Goal: Navigation & Orientation: Find specific page/section

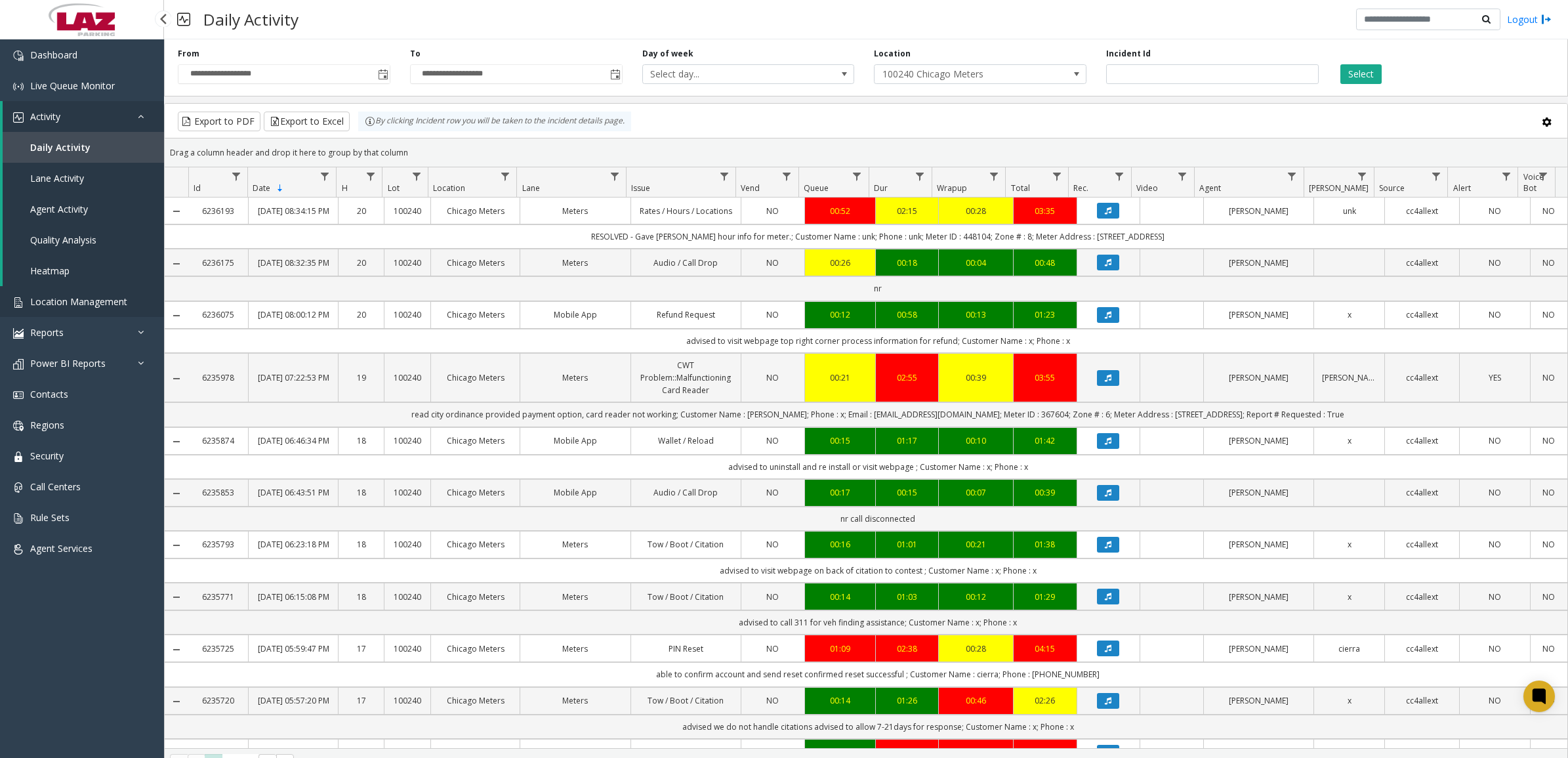
click at [92, 299] on span "Location Management" at bounding box center [79, 301] width 97 height 12
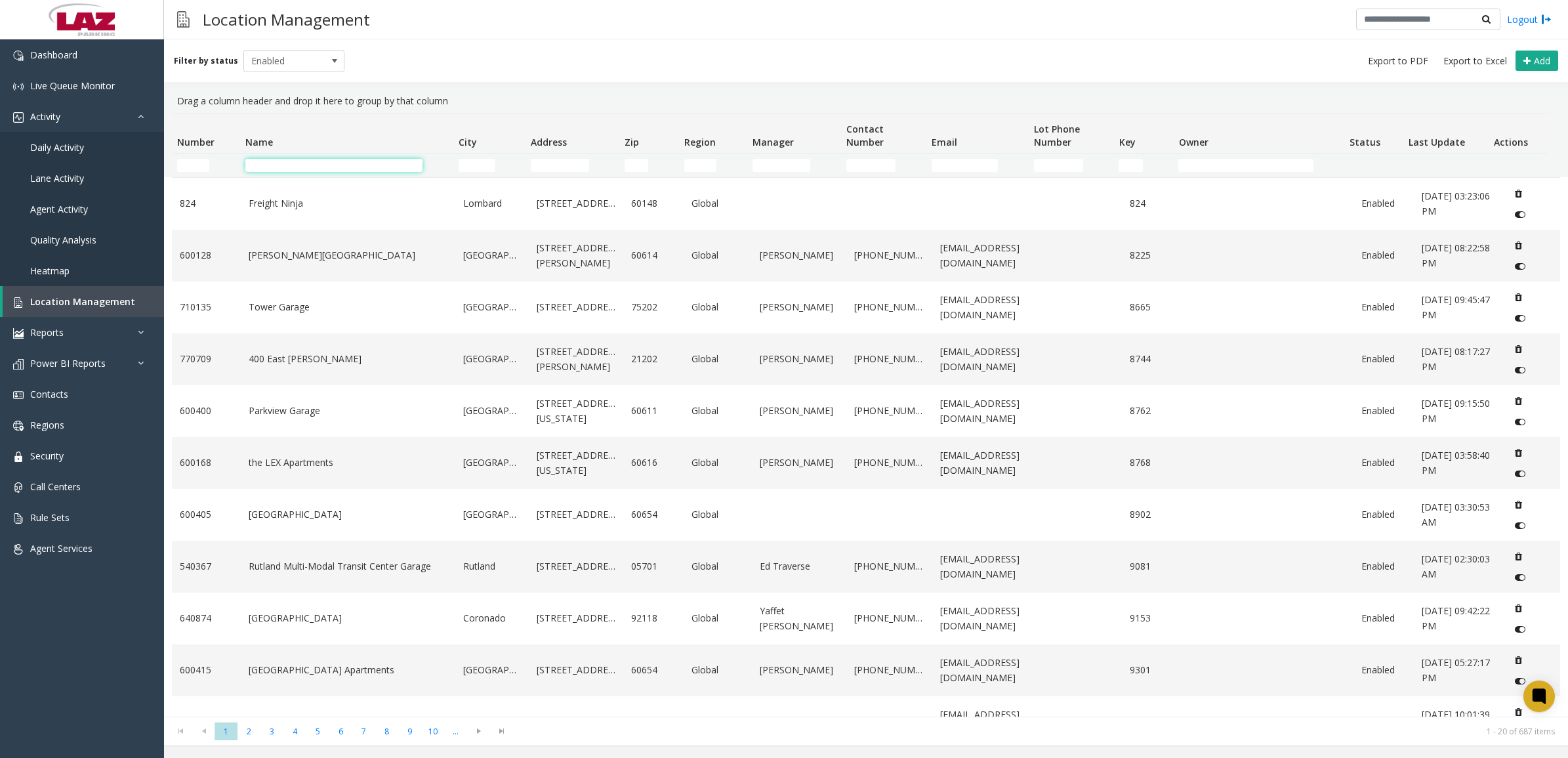
click at [319, 162] on input "Name Filter" at bounding box center [334, 165] width 177 height 13
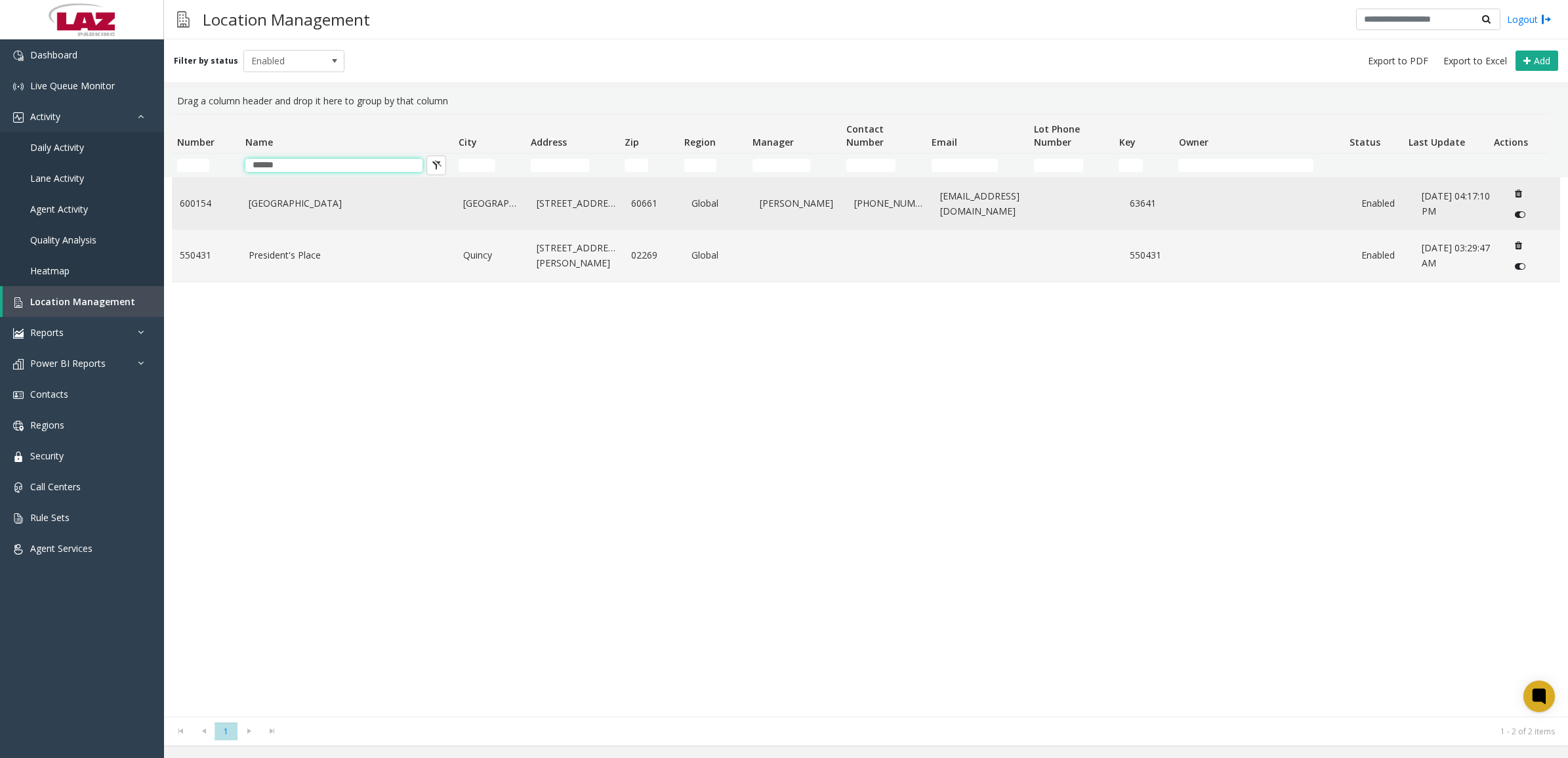
type input "******"
click at [303, 196] on link "[GEOGRAPHIC_DATA]" at bounding box center [348, 203] width 200 height 15
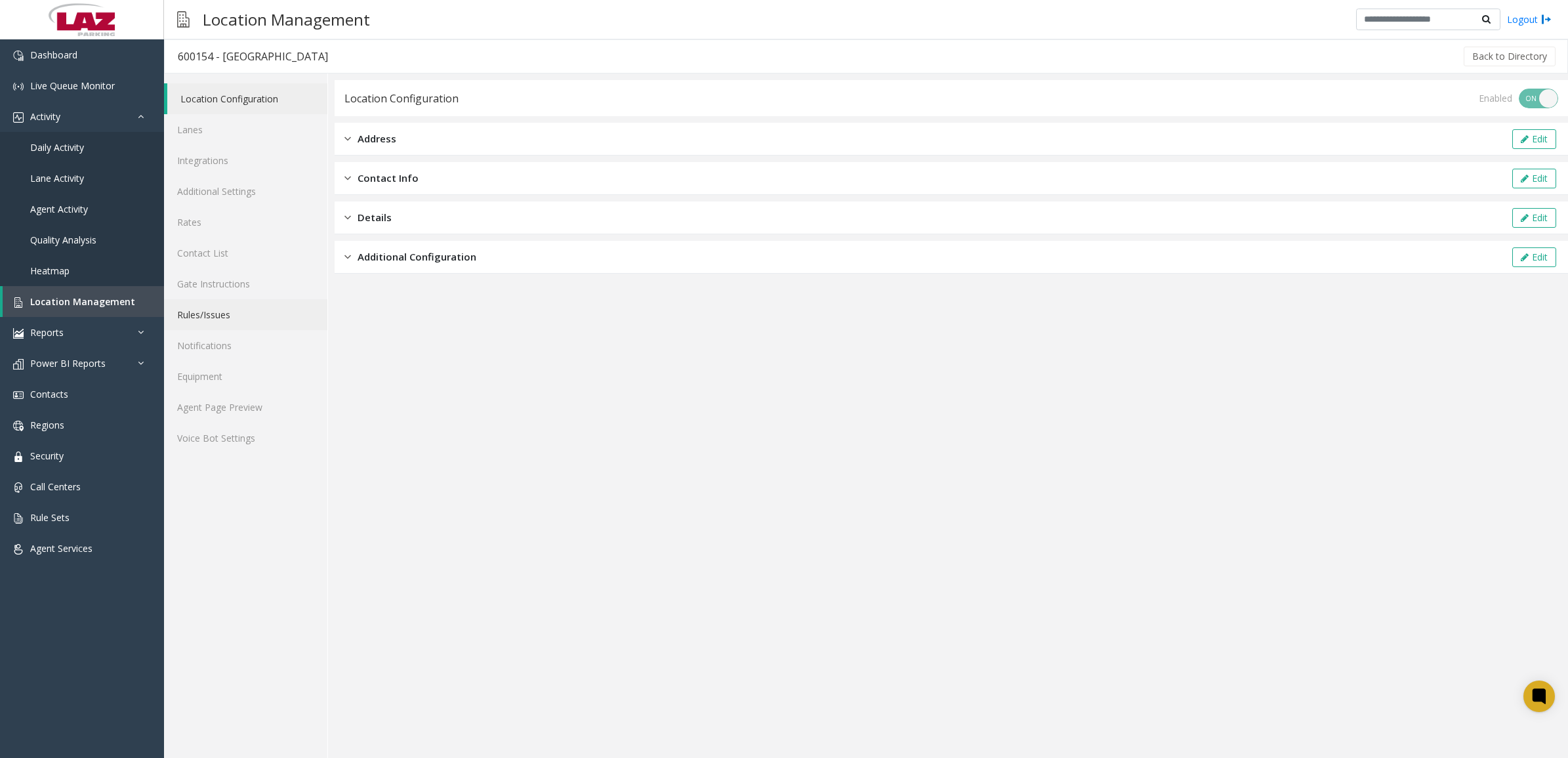
click at [207, 315] on link "Rules/Issues" at bounding box center [245, 314] width 163 height 31
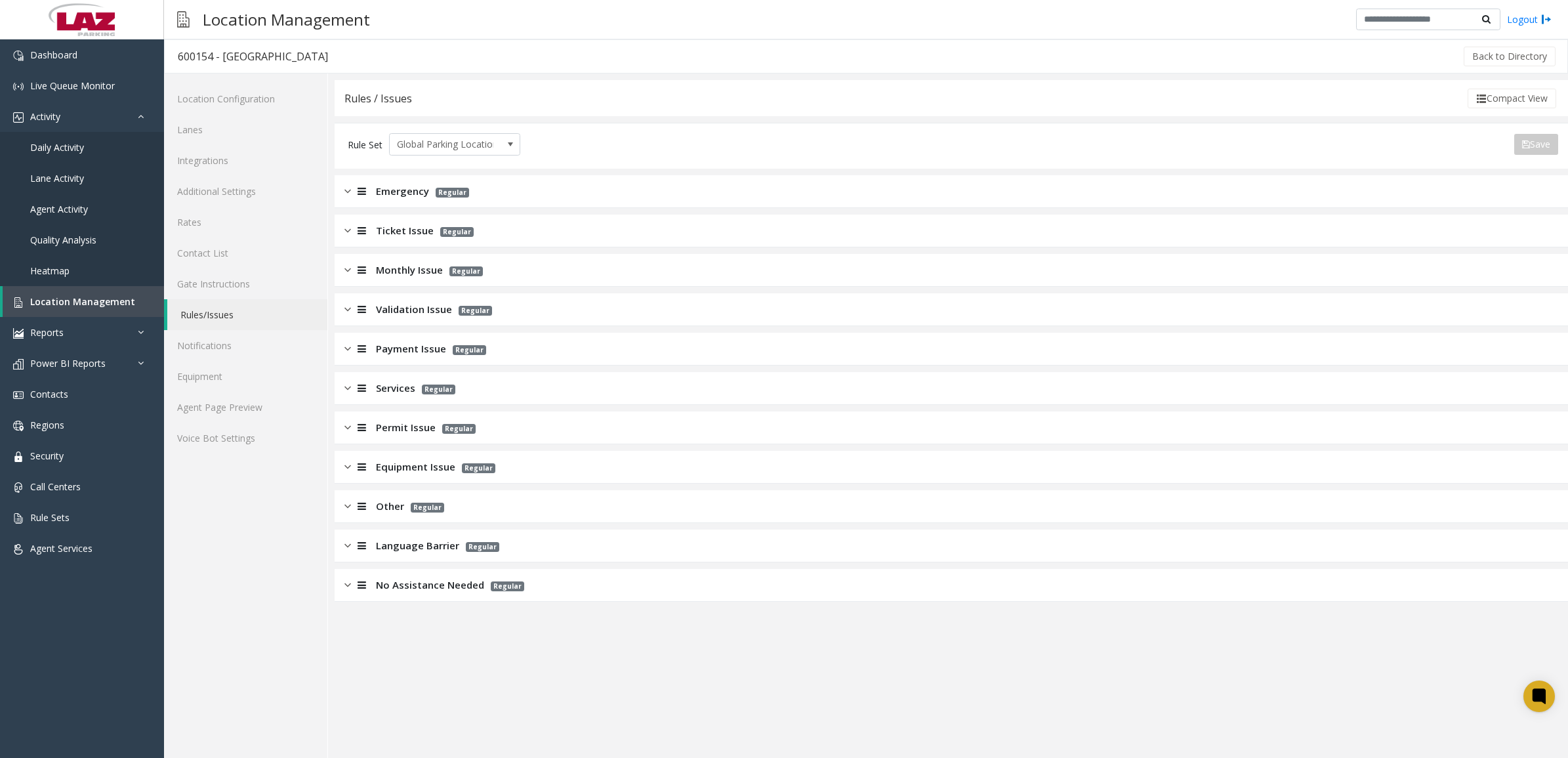
click at [346, 390] on img at bounding box center [347, 388] width 6 height 15
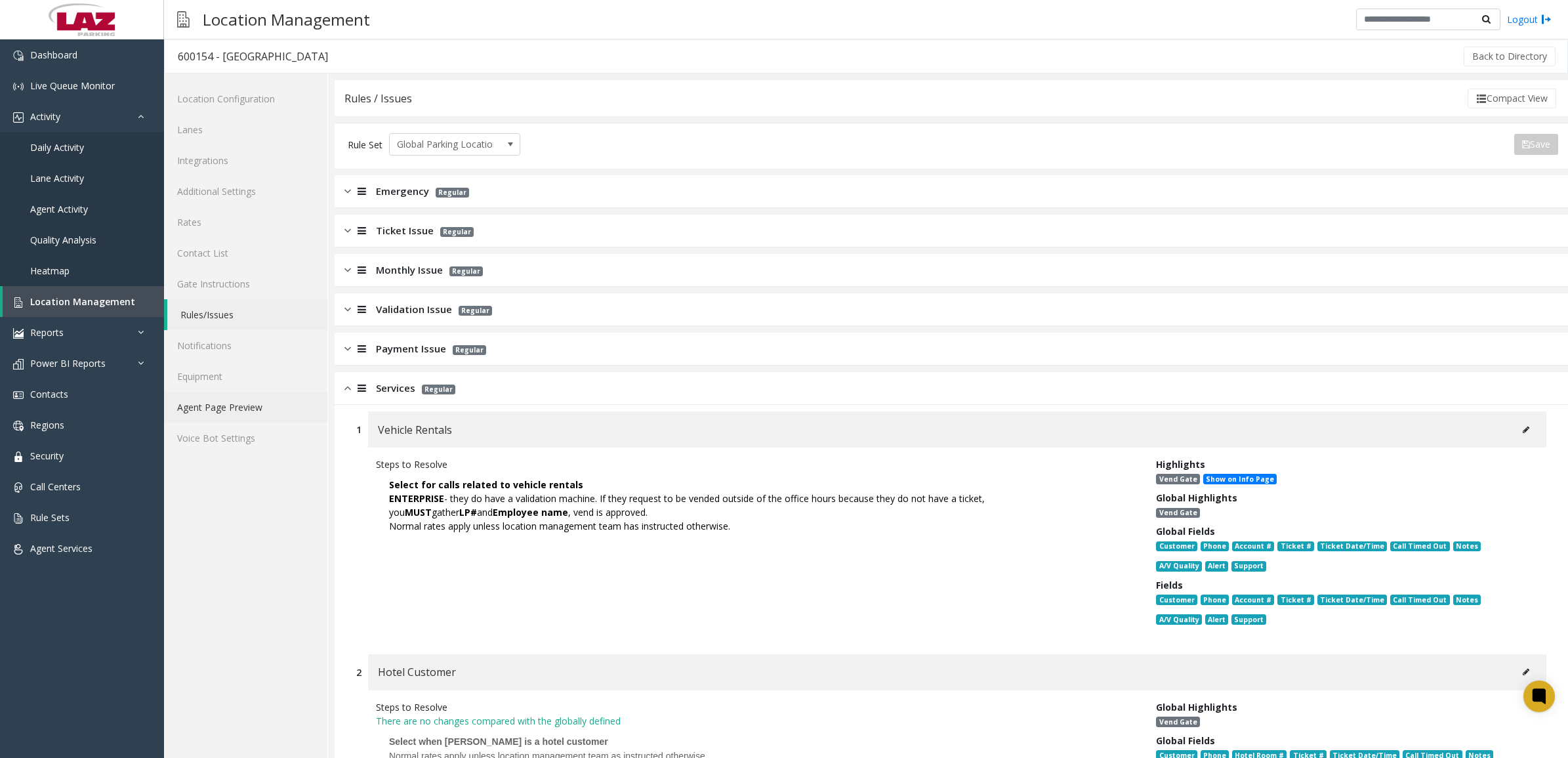
click at [245, 418] on link "Agent Page Preview" at bounding box center [245, 407] width 163 height 31
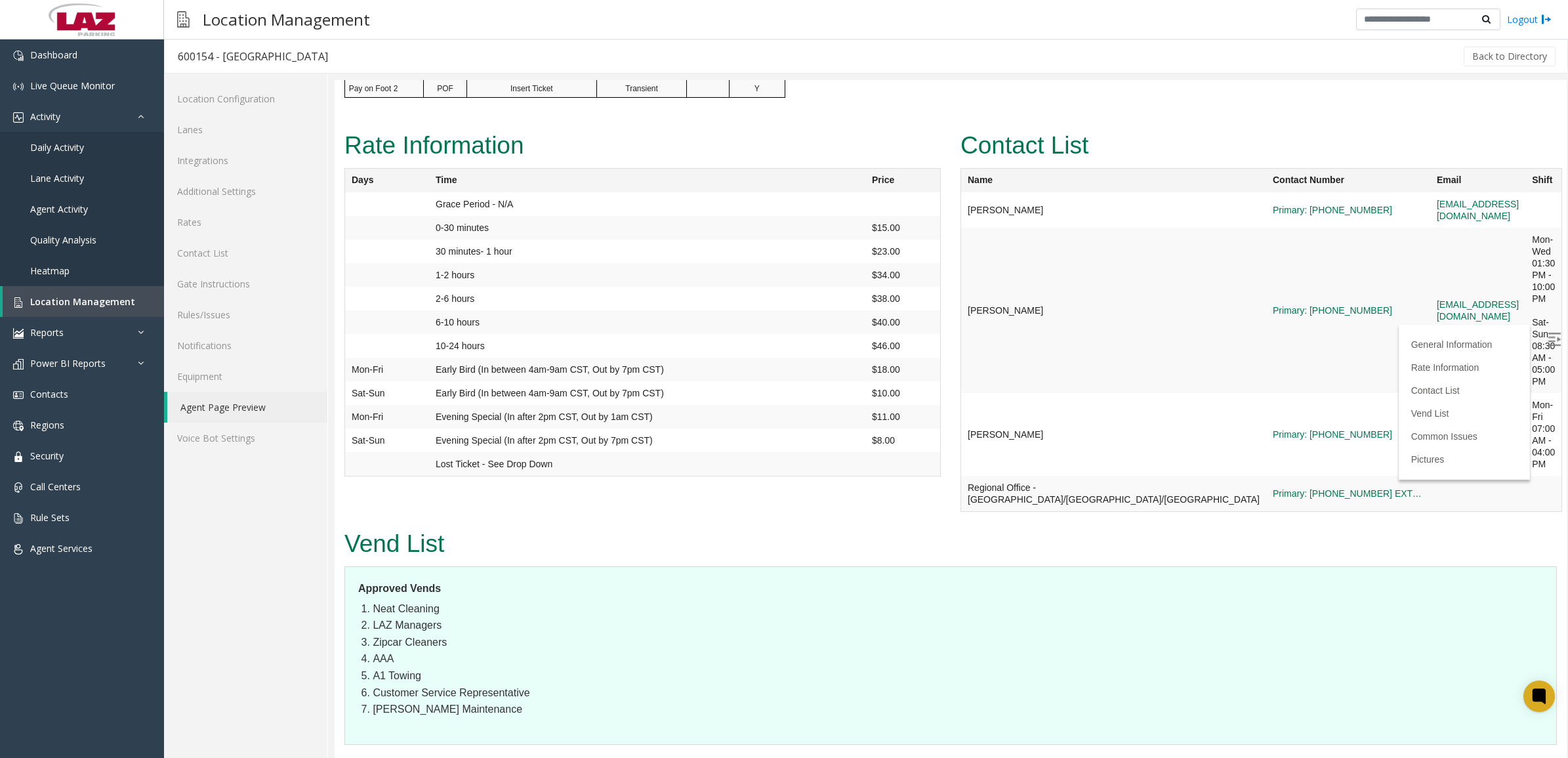
scroll to position [1394, 0]
